Goal: Transaction & Acquisition: Purchase product/service

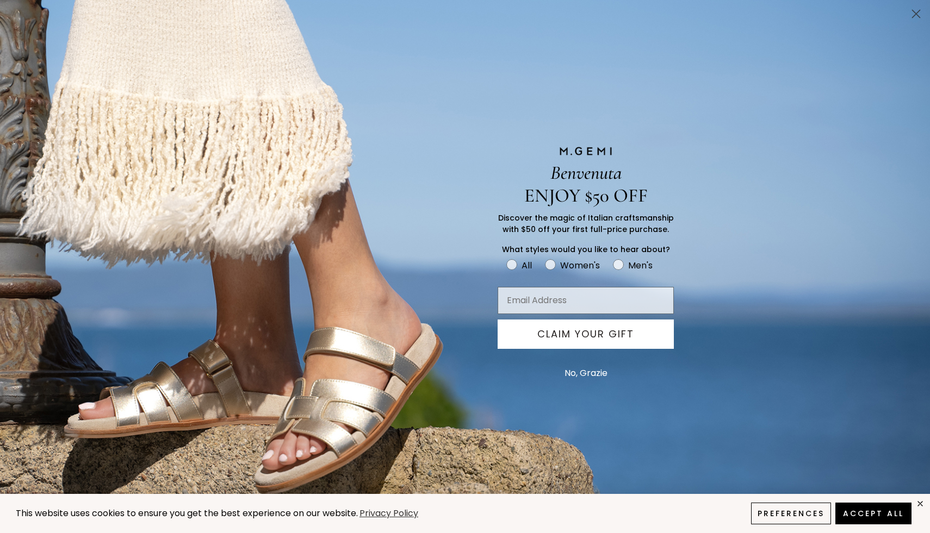
scroll to position [190, 0]
click at [784, 517] on button "Preferences" at bounding box center [790, 513] width 85 height 23
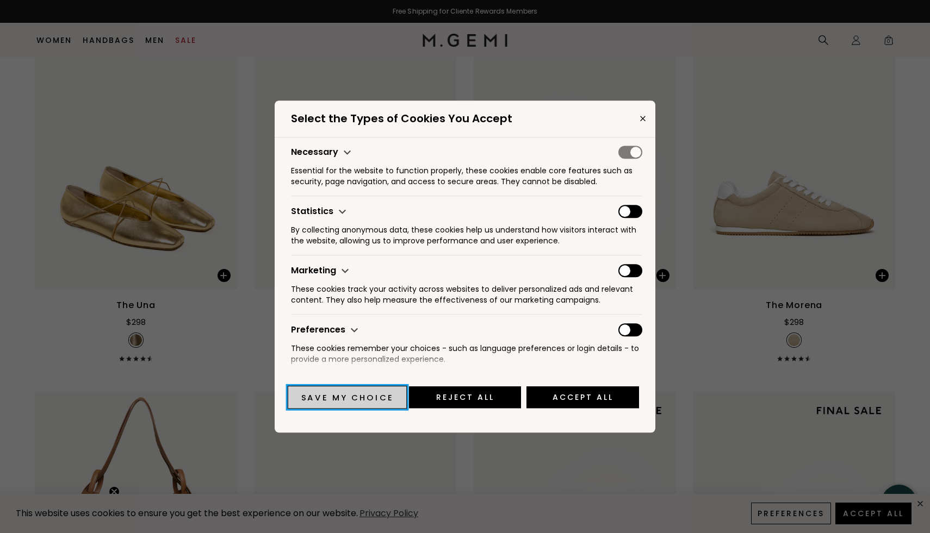
click at [384, 393] on button "Save my choice" at bounding box center [347, 397] width 119 height 23
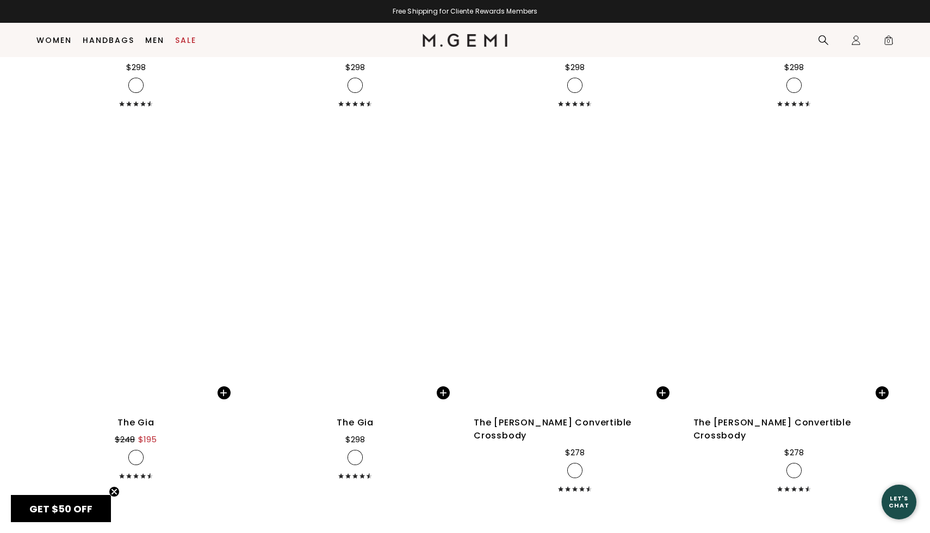
scroll to position [5329, 0]
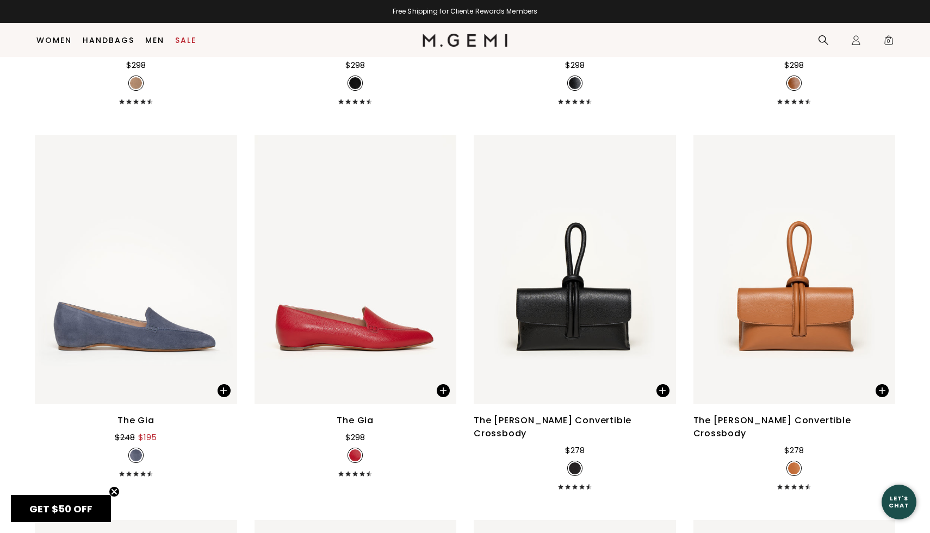
click at [600, 414] on div "The [PERSON_NAME] Convertible Crossbody" at bounding box center [575, 427] width 202 height 26
click at [662, 265] on img at bounding box center [662, 270] width 10 height 10
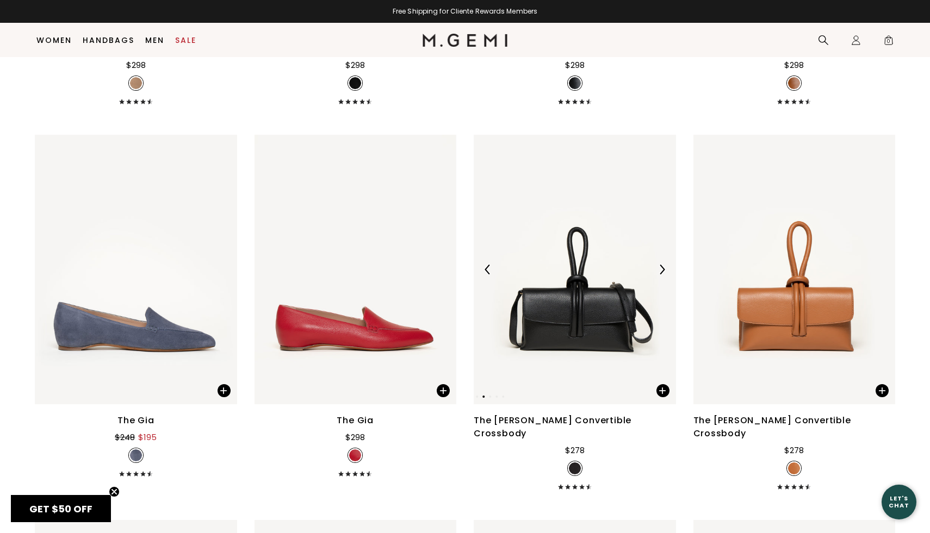
click at [662, 265] on img at bounding box center [662, 270] width 10 height 10
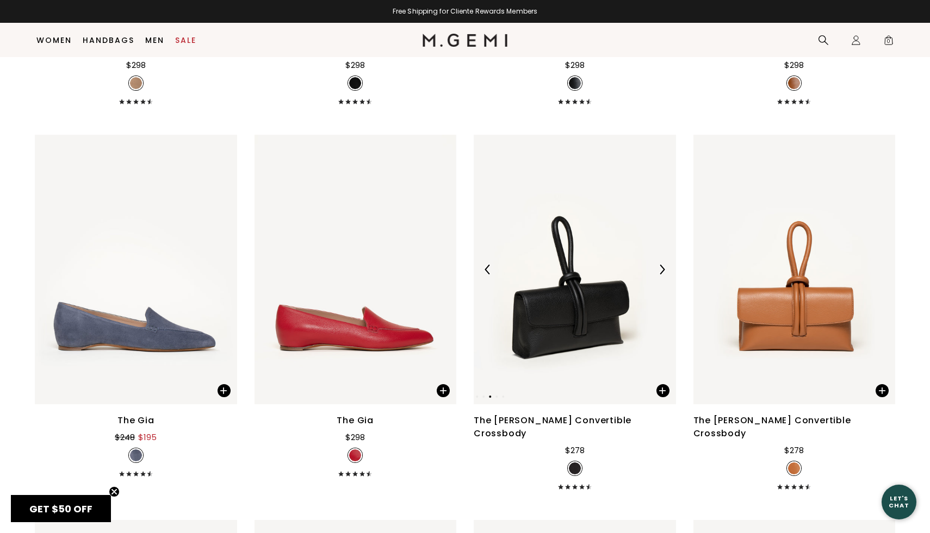
click at [662, 265] on img at bounding box center [662, 270] width 10 height 10
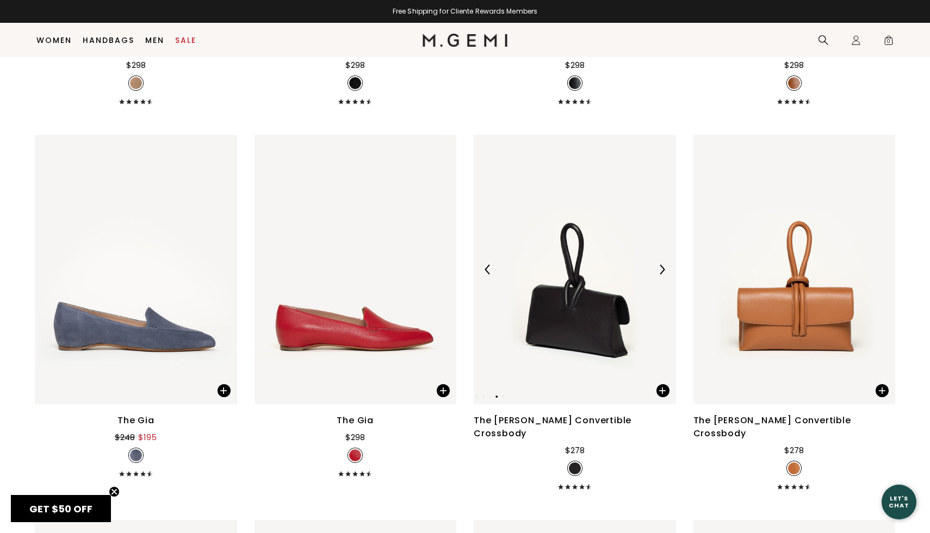
click at [662, 265] on img at bounding box center [662, 270] width 10 height 10
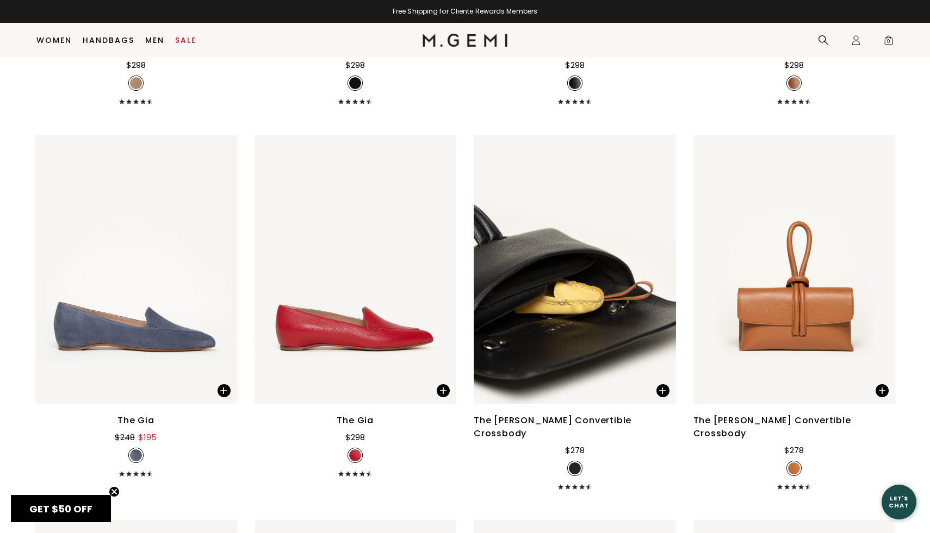
click at [567, 462] on ul at bounding box center [574, 469] width 15 height 14
click at [580, 414] on div "The Francesca Convertible Crossbody $278" at bounding box center [575, 452] width 202 height 76
click at [580, 414] on div "The [PERSON_NAME] Convertible Crossbody" at bounding box center [575, 427] width 202 height 26
click at [591, 275] on img at bounding box center [575, 270] width 202 height 270
click at [563, 484] on icon at bounding box center [560, 486] width 5 height 5
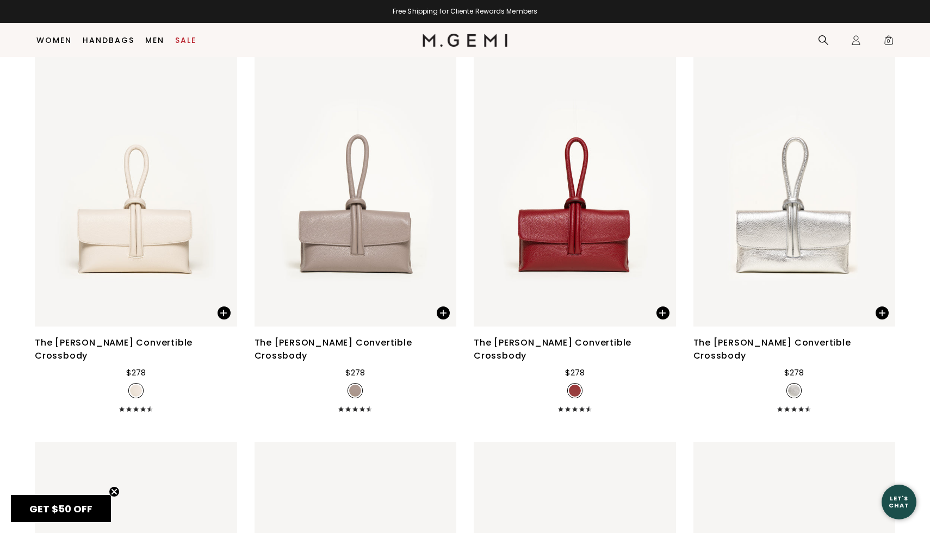
scroll to position [5768, 0]
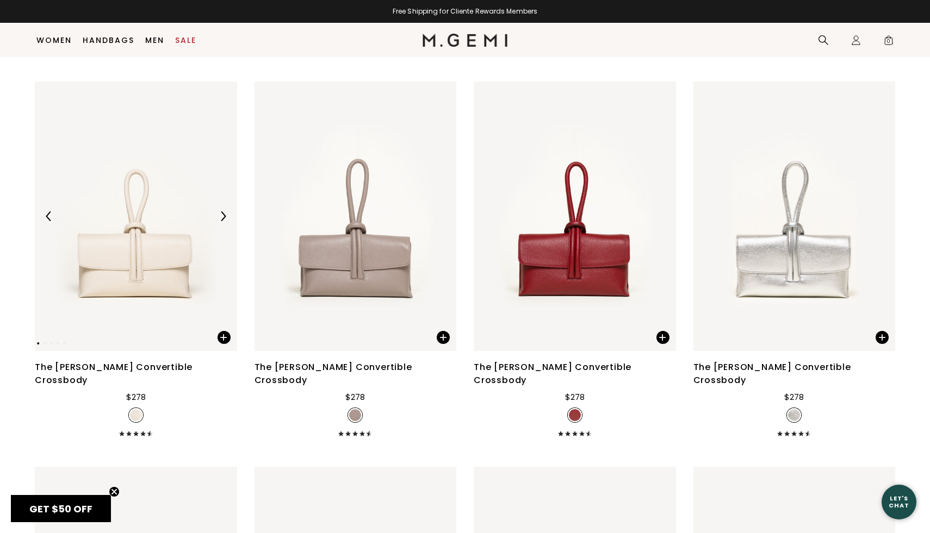
click at [120, 241] on img at bounding box center [136, 217] width 202 height 270
click at [130, 361] on div "The [PERSON_NAME] Convertible Crossbody" at bounding box center [136, 374] width 202 height 26
click at [225, 212] on img at bounding box center [223, 217] width 10 height 10
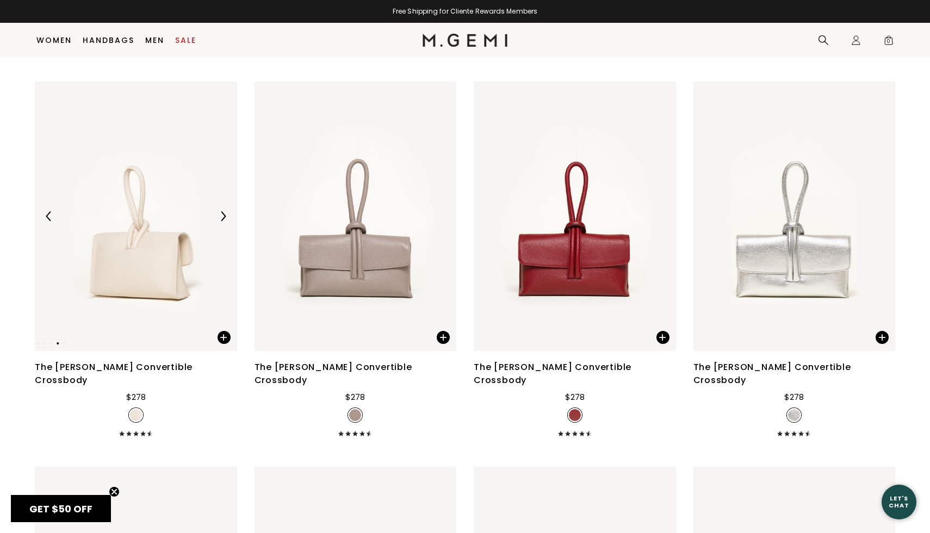
click at [225, 212] on img at bounding box center [223, 217] width 10 height 10
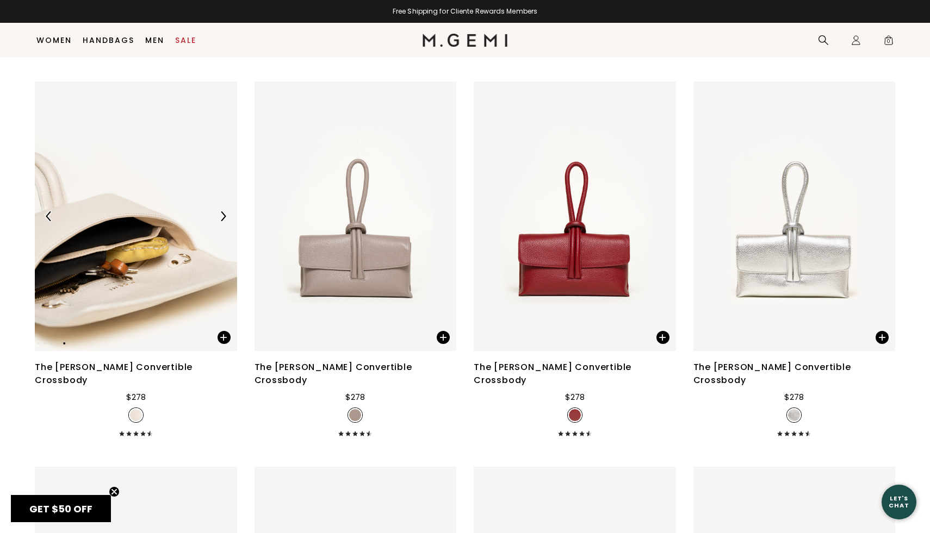
click at [225, 212] on img at bounding box center [223, 217] width 10 height 10
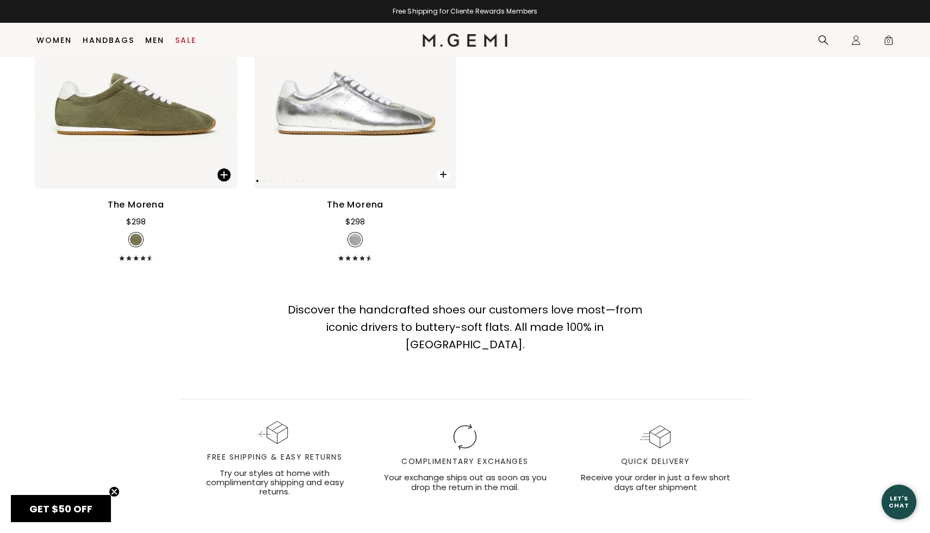
scroll to position [7808, 0]
